Goal: Task Accomplishment & Management: Manage account settings

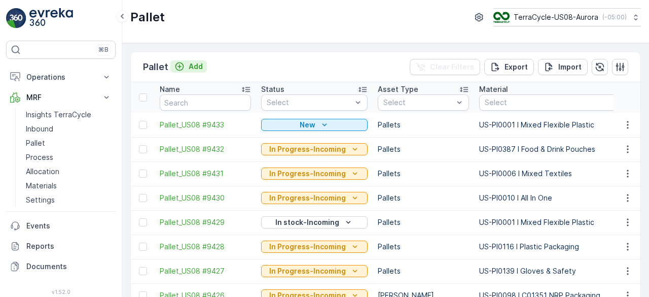
click at [202, 66] on button "Add" at bounding box center [188, 66] width 36 height 12
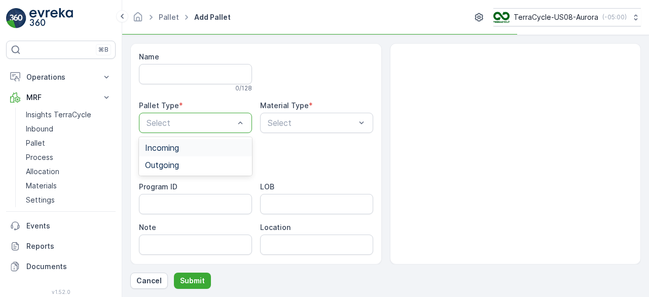
click at [209, 149] on div "Incoming" at bounding box center [195, 147] width 101 height 9
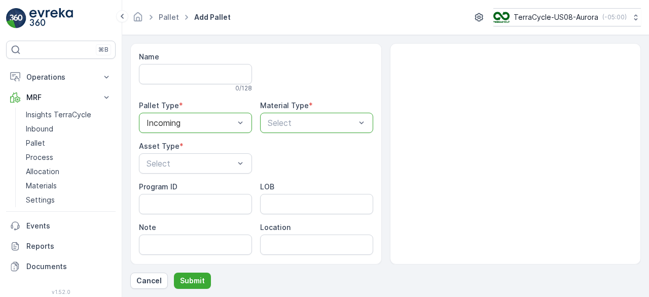
click at [316, 125] on div at bounding box center [312, 122] width 90 height 9
type input "388"
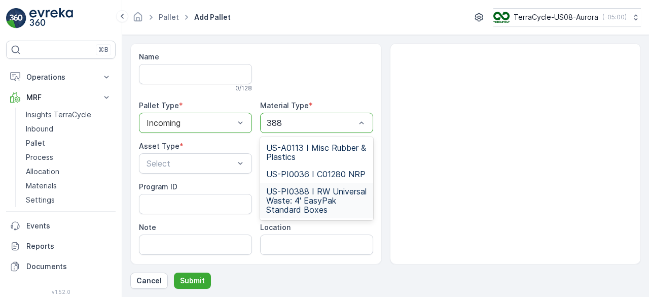
click at [314, 194] on span "US-PI0388 I RW Universal Waste: 4' EasyPak Standard Boxes" at bounding box center [316, 200] width 101 height 27
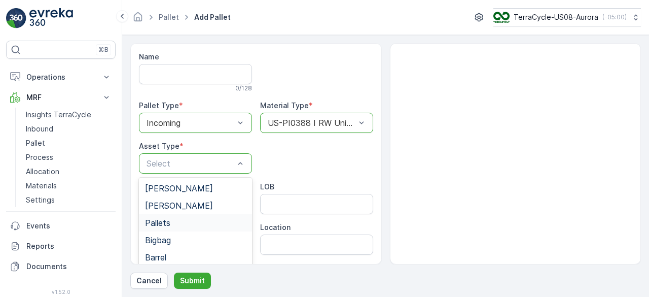
click at [178, 218] on div "Pallets" at bounding box center [195, 222] width 101 height 9
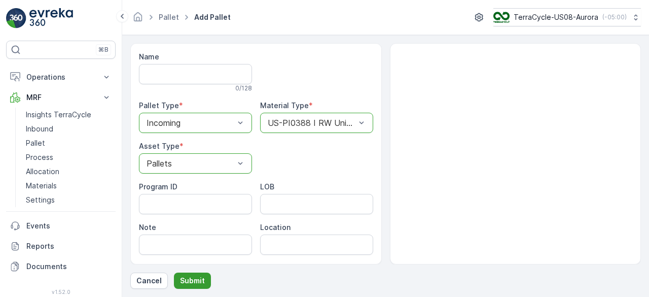
click at [184, 275] on button "Submit" at bounding box center [192, 280] width 37 height 16
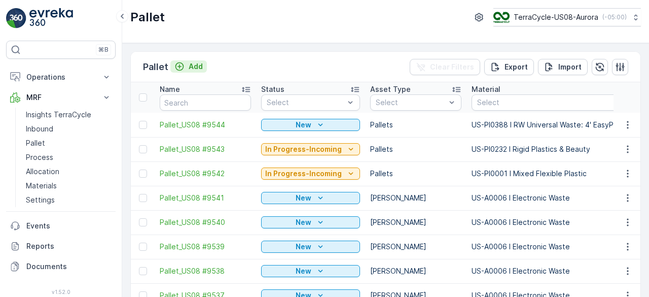
click at [194, 64] on p "Add" at bounding box center [196, 66] width 14 height 10
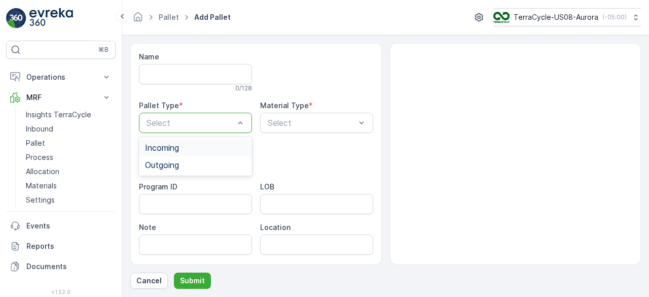
drag, startPoint x: 196, startPoint y: 117, endPoint x: 194, endPoint y: 150, distance: 32.5
click at [194, 150] on div "Incoming" at bounding box center [195, 147] width 101 height 9
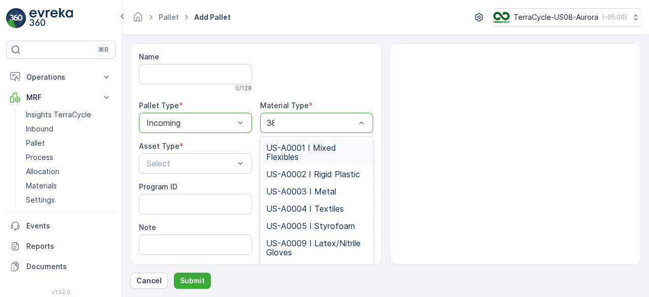
type input "389"
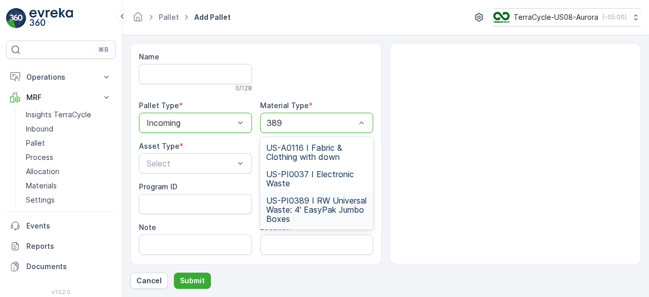
click at [307, 196] on span "US-PI0389 I RW Universal Waste: 4' EasyPak Jumbo Boxes" at bounding box center [316, 209] width 101 height 27
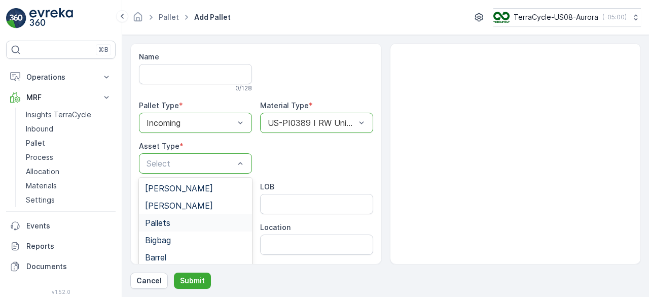
click at [174, 224] on div "Pallets" at bounding box center [195, 222] width 101 height 9
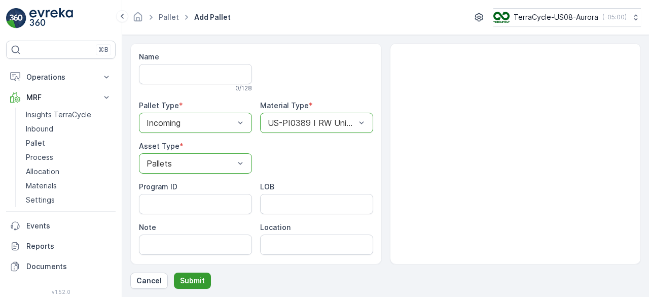
click at [196, 282] on p "Submit" at bounding box center [192, 280] width 25 height 10
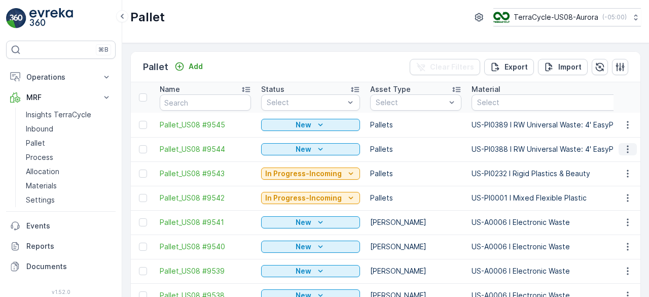
click at [623, 147] on icon "button" at bounding box center [627, 149] width 10 height 10
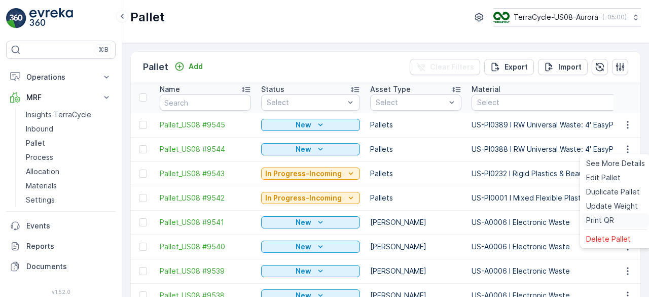
click at [602, 222] on span "Print QR" at bounding box center [600, 220] width 28 height 10
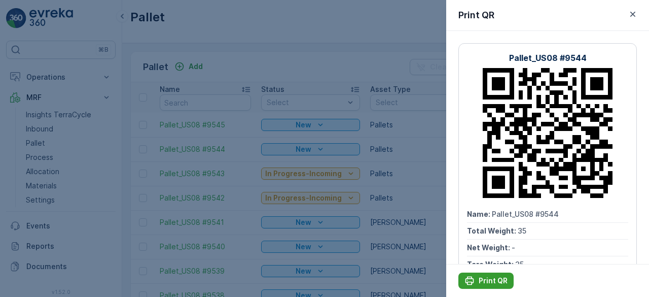
click at [496, 278] on p "Print QR" at bounding box center [493, 280] width 29 height 10
click at [398, 176] on div at bounding box center [324, 148] width 649 height 297
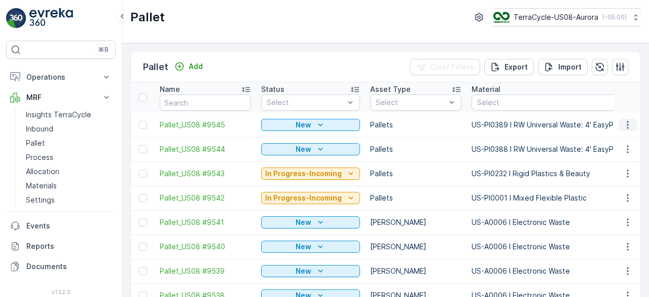
click at [623, 124] on icon "button" at bounding box center [627, 125] width 10 height 10
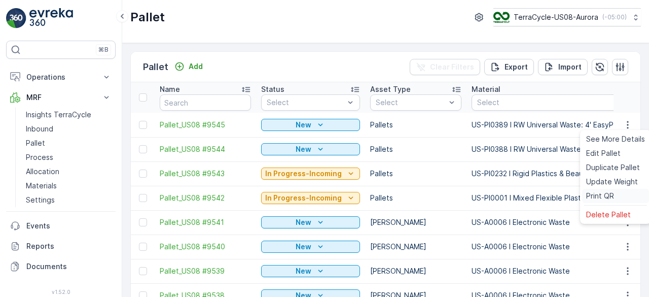
click at [606, 194] on span "Print QR" at bounding box center [600, 196] width 28 height 10
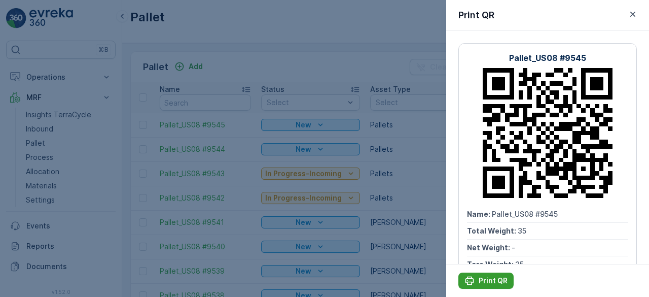
click at [501, 278] on p "Print QR" at bounding box center [493, 280] width 29 height 10
click at [348, 53] on div at bounding box center [324, 148] width 649 height 297
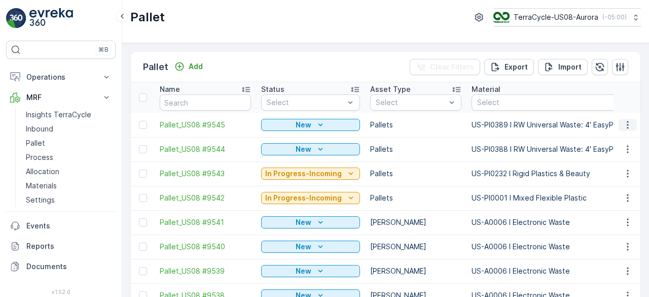
click at [629, 126] on icon "button" at bounding box center [627, 125] width 10 height 10
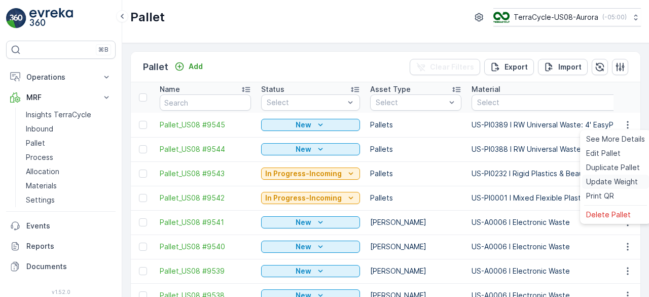
click at [616, 180] on span "Update Weight" at bounding box center [612, 181] width 52 height 10
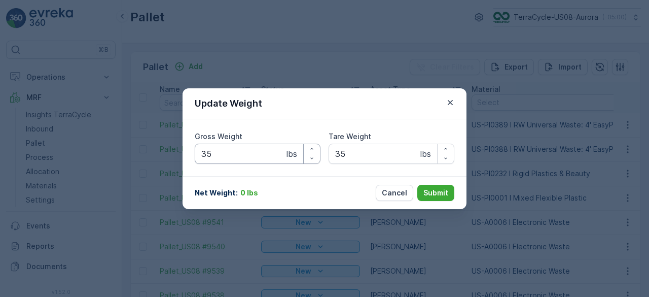
click at [243, 150] on Weight "35" at bounding box center [258, 153] width 126 height 20
type Weight "755"
click at [439, 192] on p "Submit" at bounding box center [435, 193] width 25 height 10
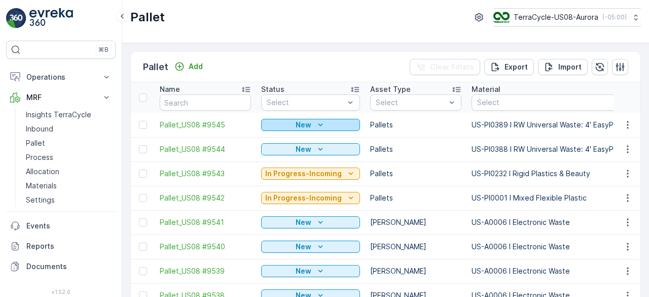
click at [334, 122] on div "New" at bounding box center [310, 125] width 91 height 10
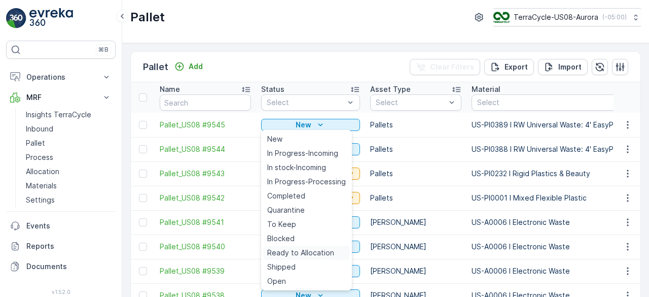
click at [295, 251] on span "Ready to Allocation" at bounding box center [300, 252] width 67 height 10
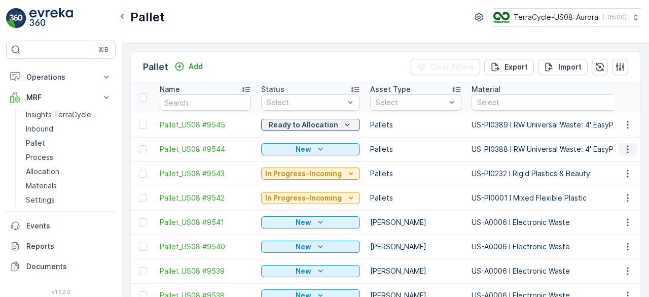
click at [626, 150] on icon "button" at bounding box center [627, 149] width 10 height 10
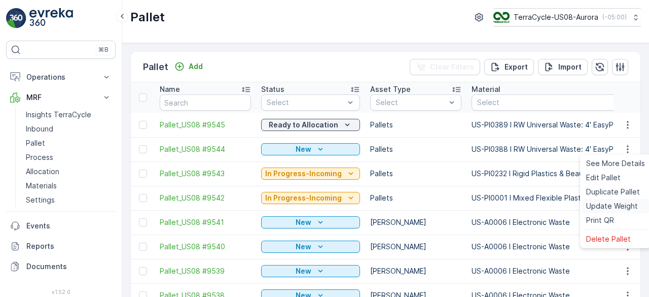
click at [604, 204] on span "Update Weight" at bounding box center [612, 206] width 52 height 10
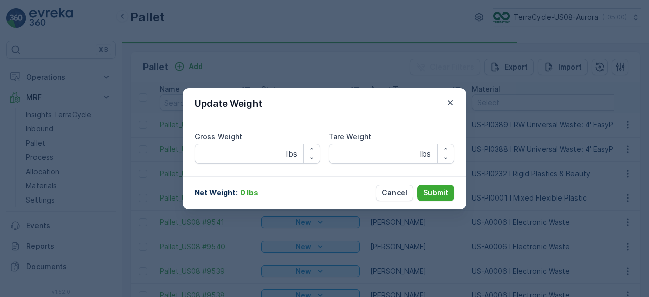
type Weight "35"
click at [242, 148] on Weight "35" at bounding box center [258, 153] width 126 height 20
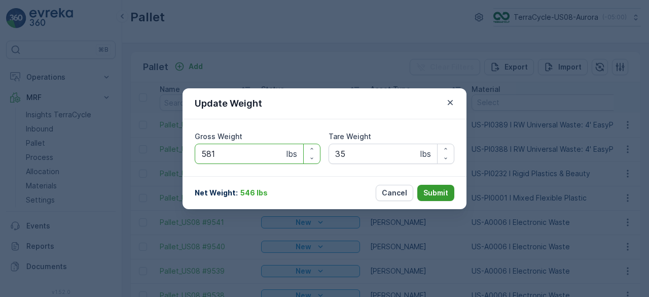
type Weight "581"
click at [434, 194] on p "Submit" at bounding box center [435, 193] width 25 height 10
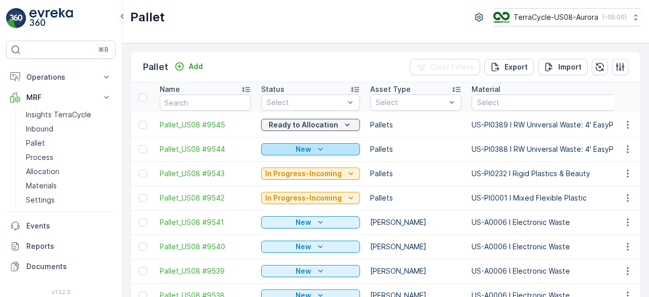
click at [315, 147] on icon "New" at bounding box center [320, 149] width 10 height 10
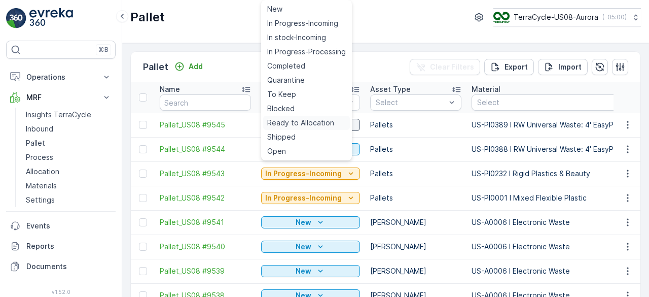
click at [305, 119] on span "Ready to Allocation" at bounding box center [300, 123] width 67 height 10
